Goal: Navigation & Orientation: Go to known website

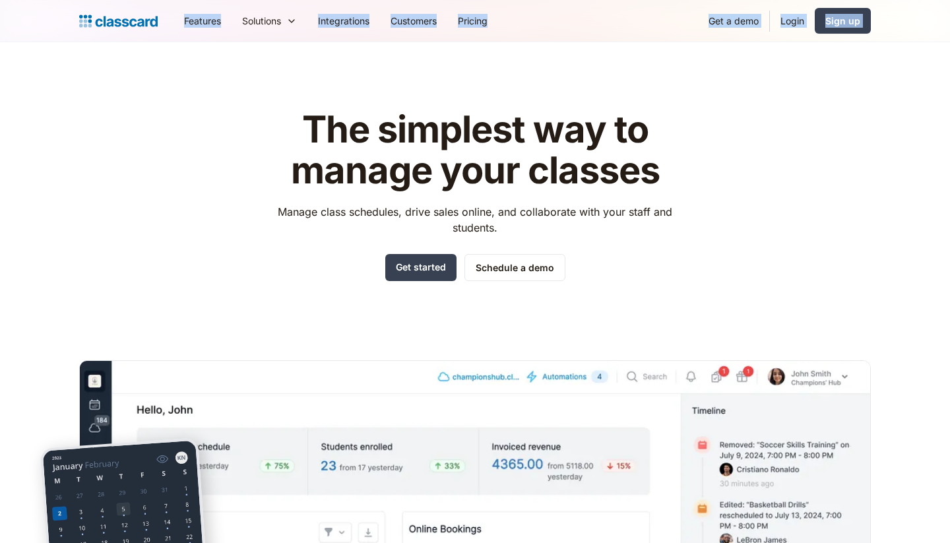
click at [260, 0] on html "This website uses cookies to ensure you get the best experience on our website.…" at bounding box center [475, 271] width 950 height 543
click at [237, 134] on div "The simplest way to manage your classes Manage class schedules, drive sales onl…" at bounding box center [475, 398] width 792 height 621
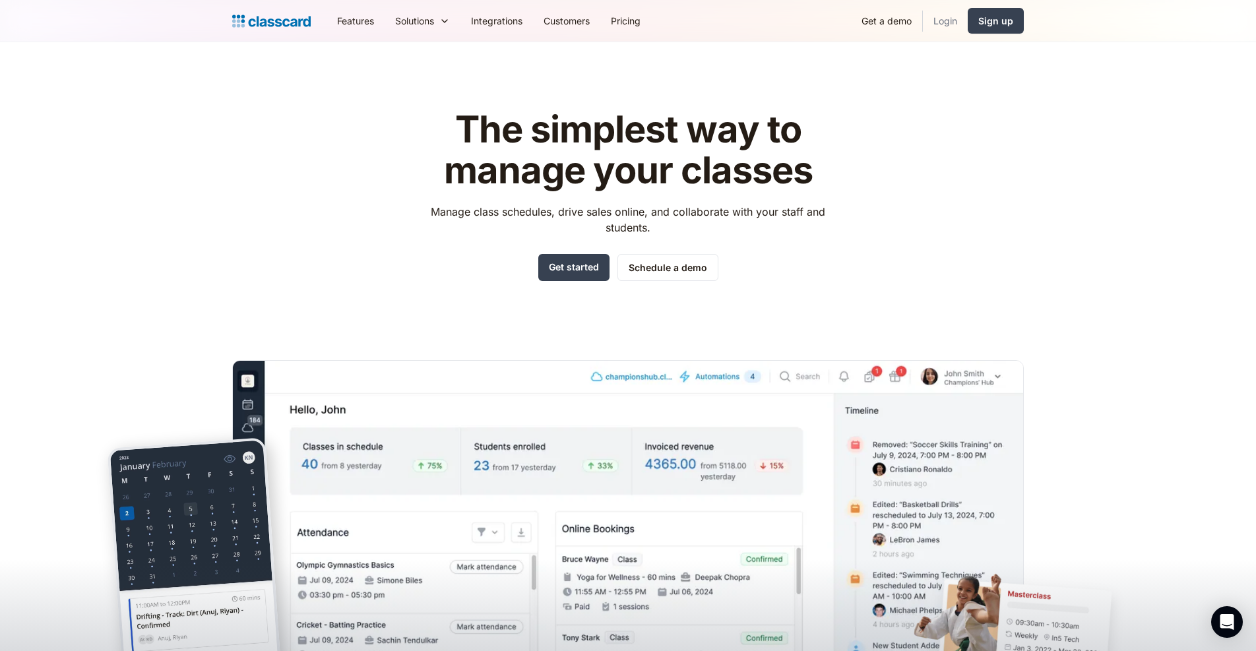
click at [946, 22] on link "Login" at bounding box center [945, 21] width 45 height 30
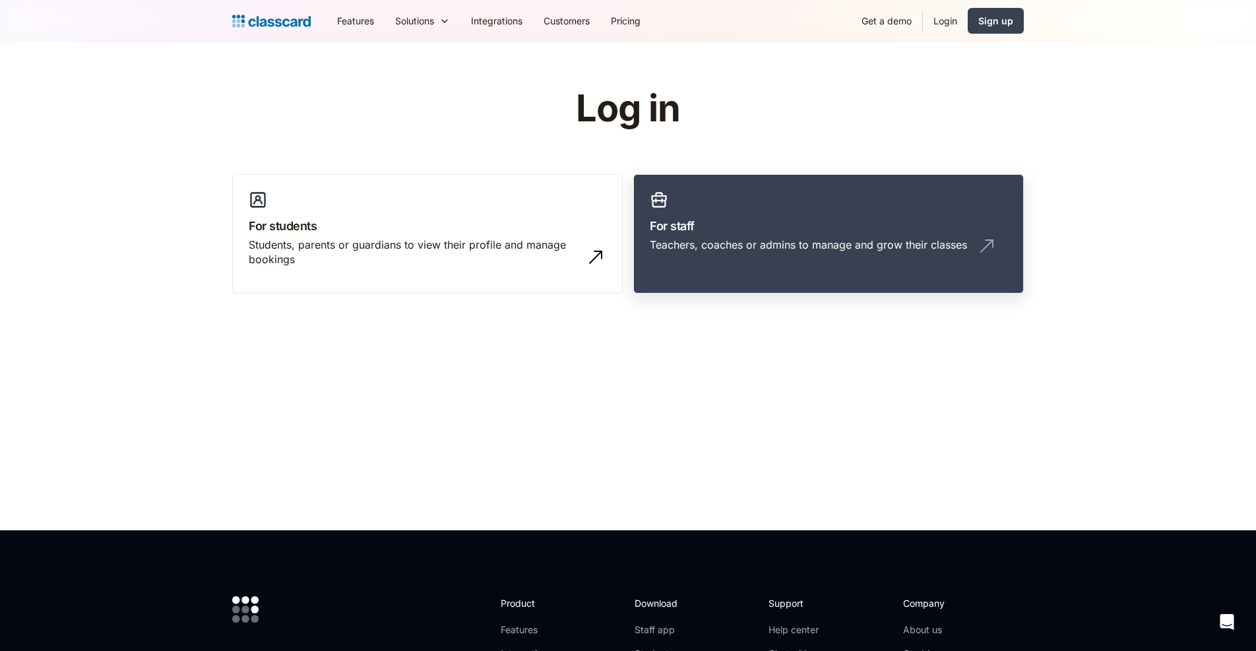
click at [893, 217] on h3 "For staff" at bounding box center [829, 226] width 358 height 18
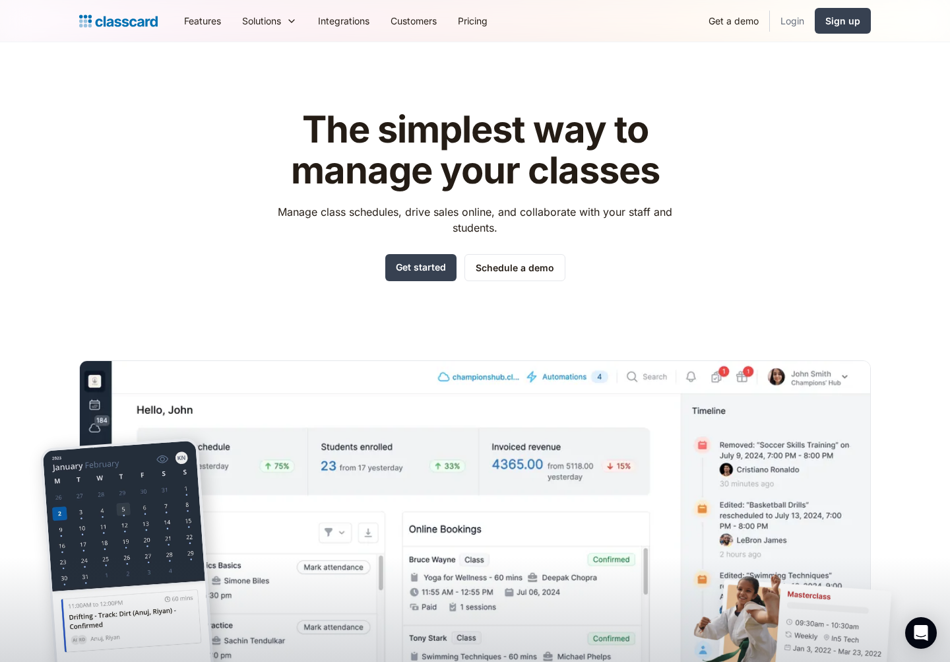
click at [787, 22] on link "Login" at bounding box center [792, 21] width 45 height 30
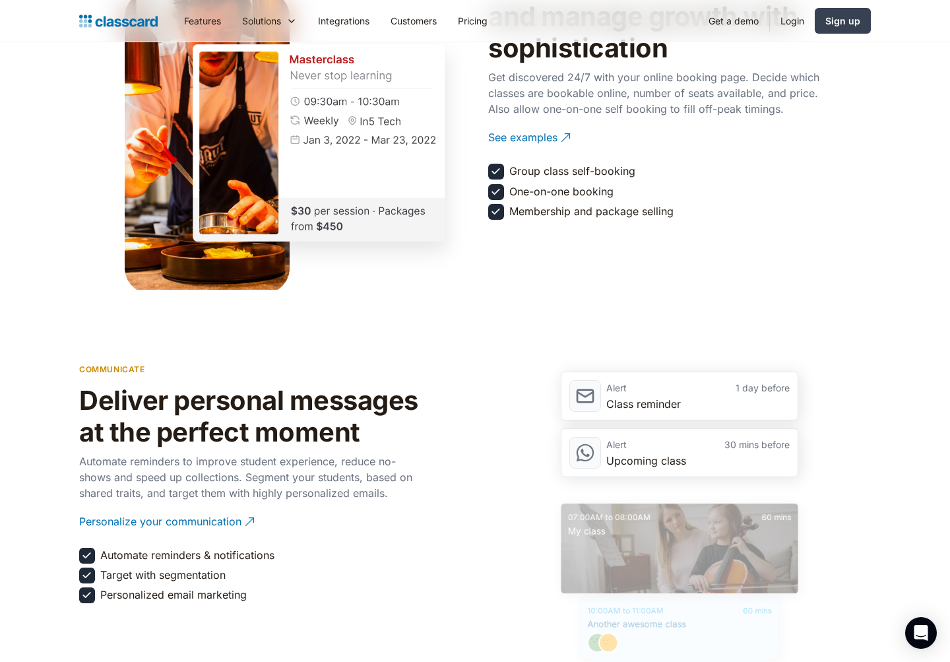
scroll to position [1775, 0]
